Goal: Check status: Check status

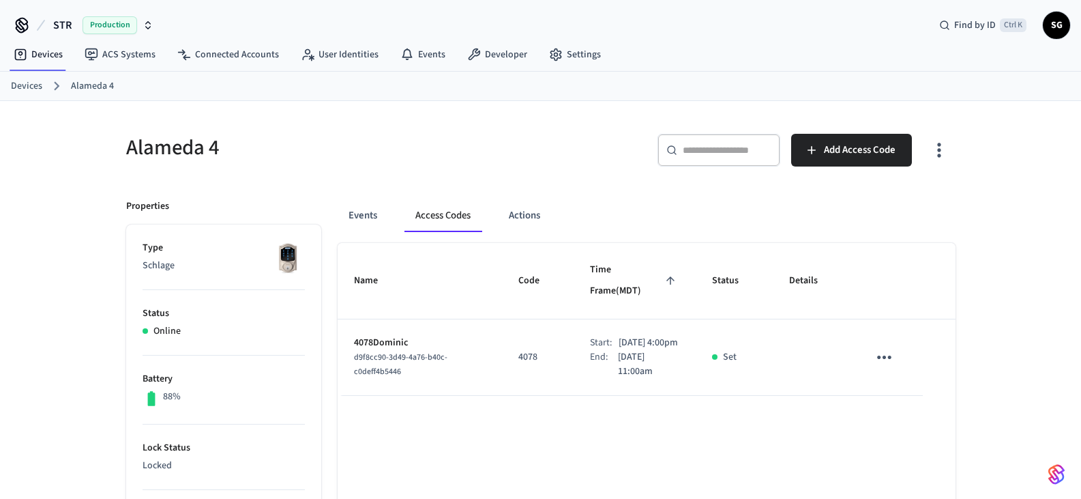
click at [21, 83] on link "Devices" at bounding box center [26, 86] width 31 height 14
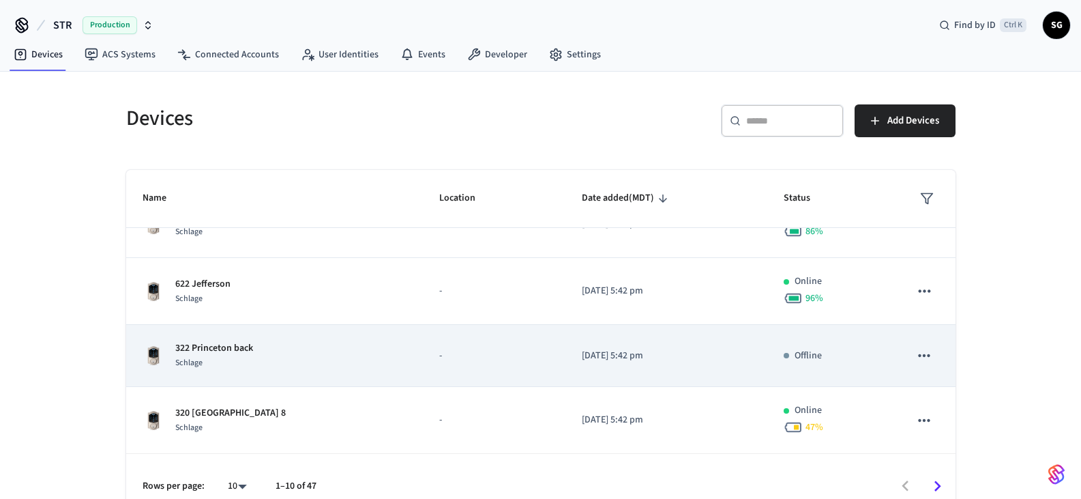
scroll to position [439, 0]
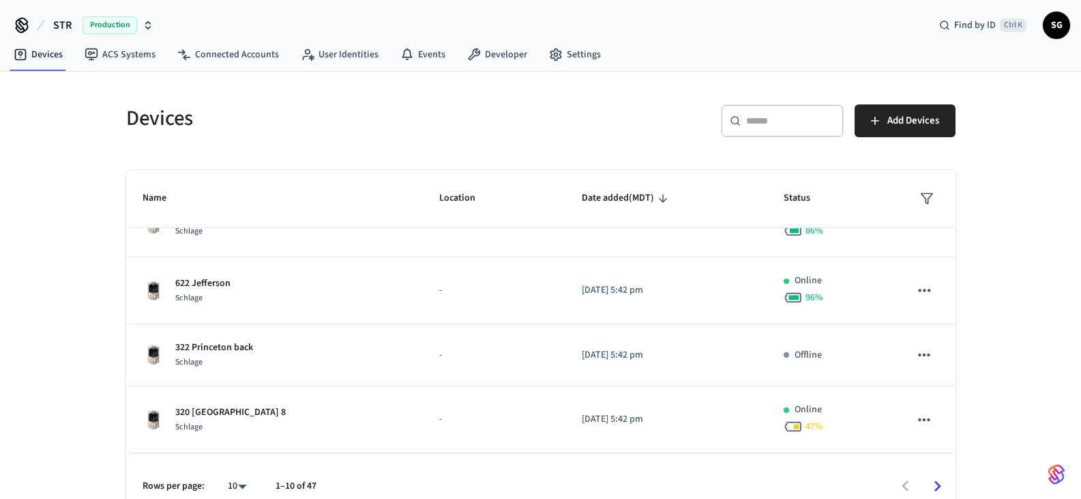
click at [937, 484] on icon "Go to next page" at bounding box center [937, 485] width 21 height 21
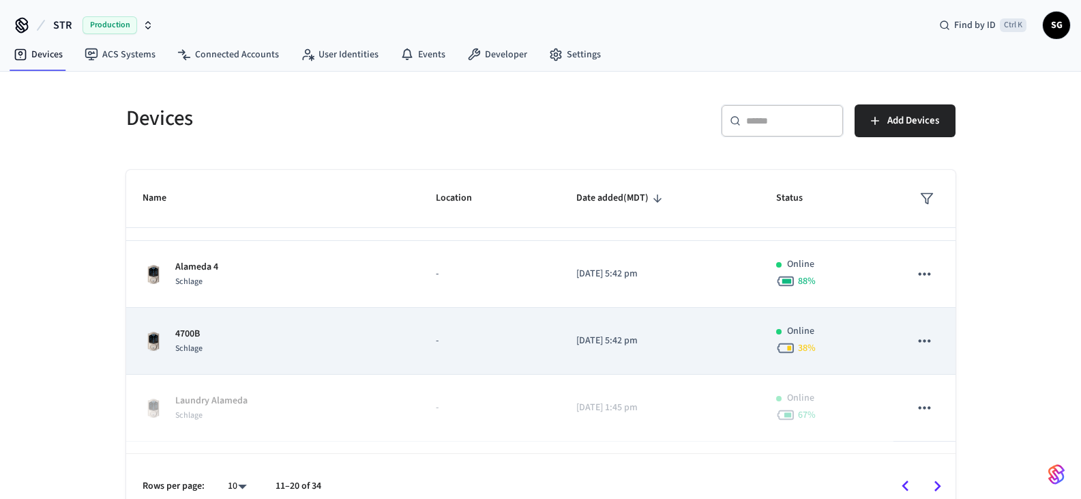
scroll to position [205, 0]
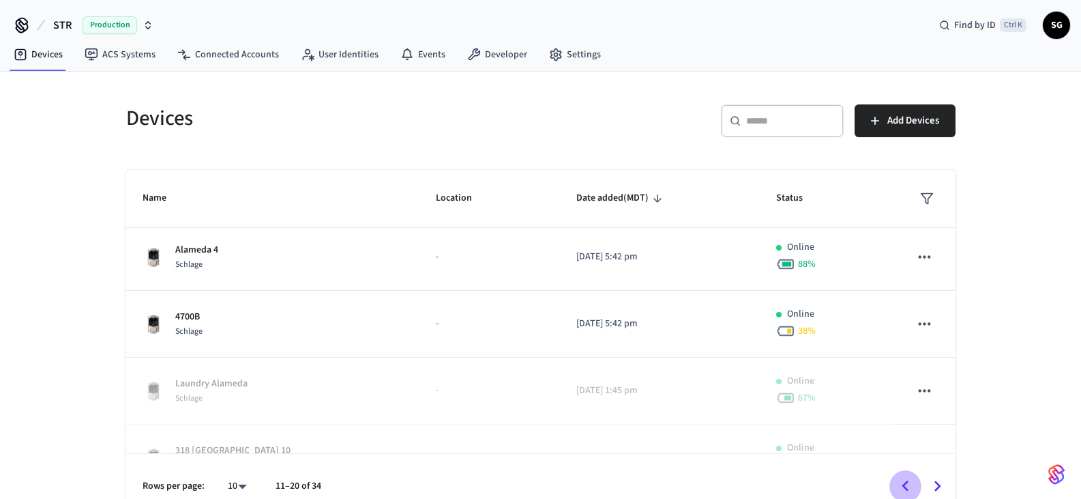
click at [903, 489] on icon "Go to previous page" at bounding box center [905, 485] width 21 height 21
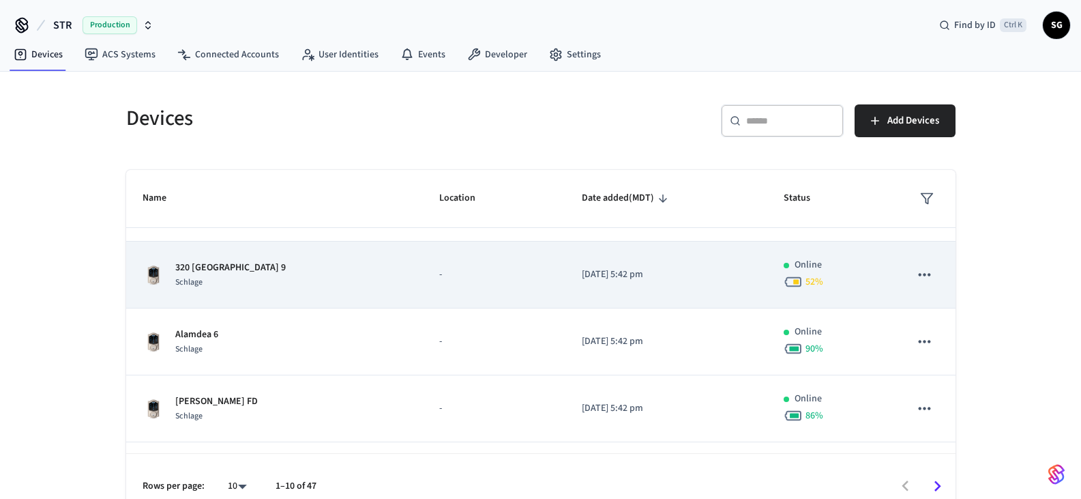
scroll to position [273, 0]
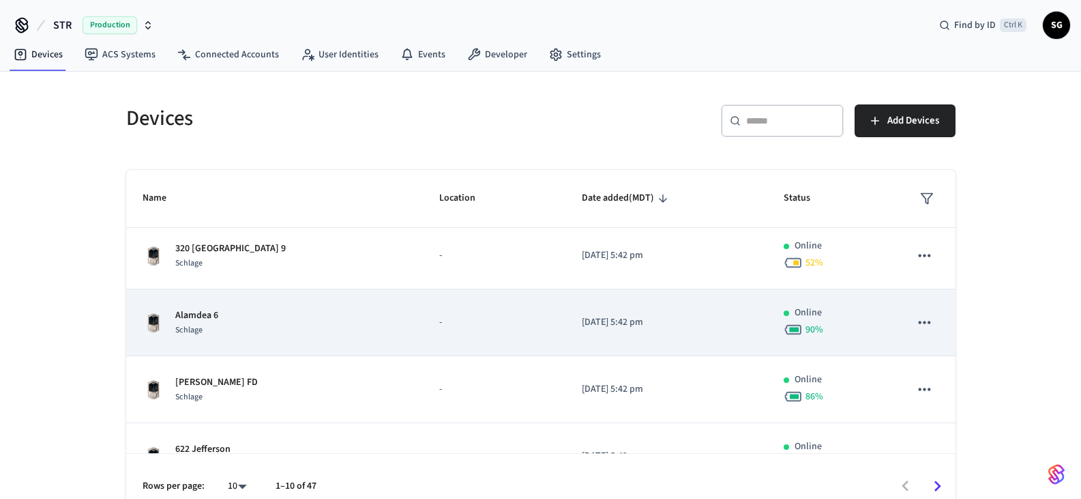
click at [155, 318] on img "sticky table" at bounding box center [154, 323] width 22 height 22
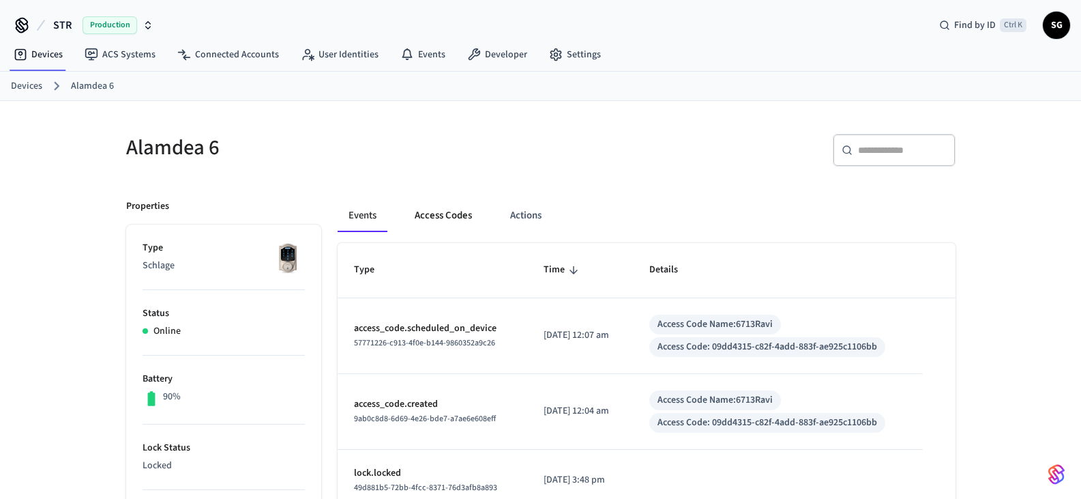
click at [451, 215] on button "Access Codes" at bounding box center [443, 215] width 79 height 33
